Goal: Check status: Check status

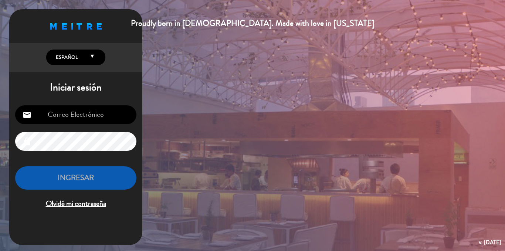
type input "[EMAIL_ADDRESS][DOMAIN_NAME]"
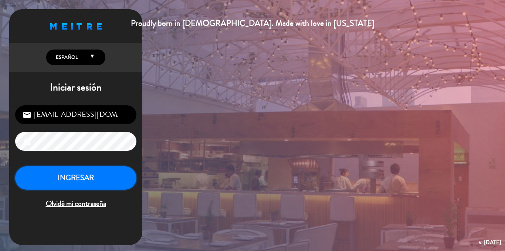
click at [68, 179] on button "INGRESAR" at bounding box center [75, 177] width 121 height 23
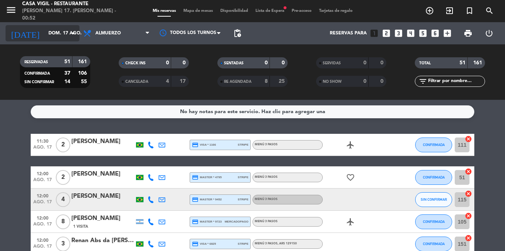
click at [70, 30] on icon "arrow_drop_down" at bounding box center [73, 33] width 9 height 9
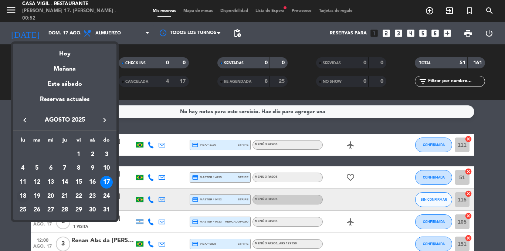
click at [24, 196] on div "18" at bounding box center [23, 196] width 13 height 13
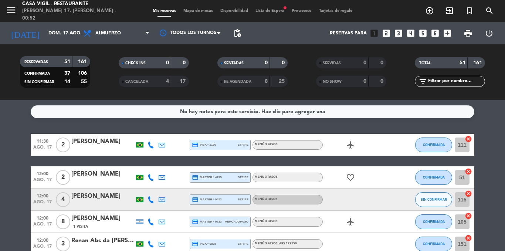
type input "lun. 18 ago."
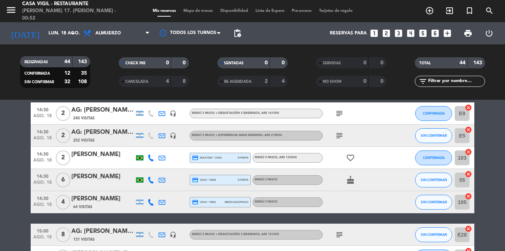
scroll to position [898, 0]
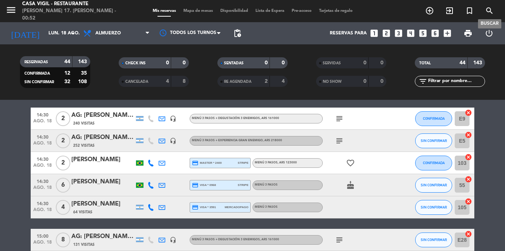
click at [489, 10] on icon "search" at bounding box center [489, 10] width 9 height 9
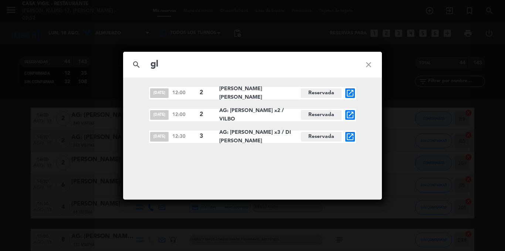
type input "g"
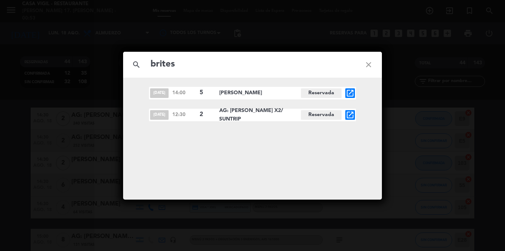
type input "brites"
click at [368, 65] on icon "close" at bounding box center [368, 64] width 27 height 27
click at [367, 68] on icon "close" at bounding box center [368, 64] width 27 height 27
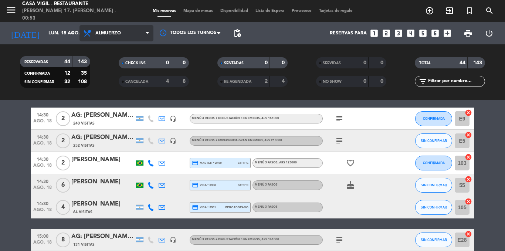
click at [112, 35] on span "Almuerzo" at bounding box center [107, 33] width 25 height 5
click at [118, 84] on div "menu Casa [PERSON_NAME] - Restaurante [PERSON_NAME] 17. [PERSON_NAME] - 00:53 M…" at bounding box center [252, 50] width 505 height 100
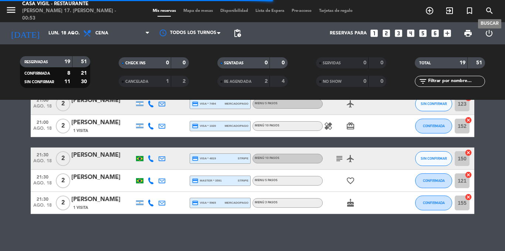
scroll to position [393, 0]
click at [490, 13] on icon "search" at bounding box center [489, 10] width 9 height 9
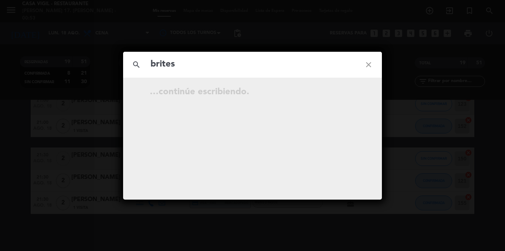
type input "brites"
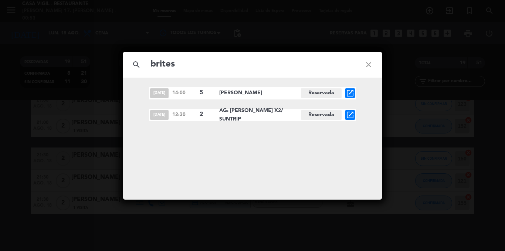
click at [369, 65] on icon "close" at bounding box center [368, 64] width 27 height 27
click at [369, 64] on icon "close" at bounding box center [368, 64] width 27 height 27
